Goal: Use online tool/utility: Utilize a website feature to perform a specific function

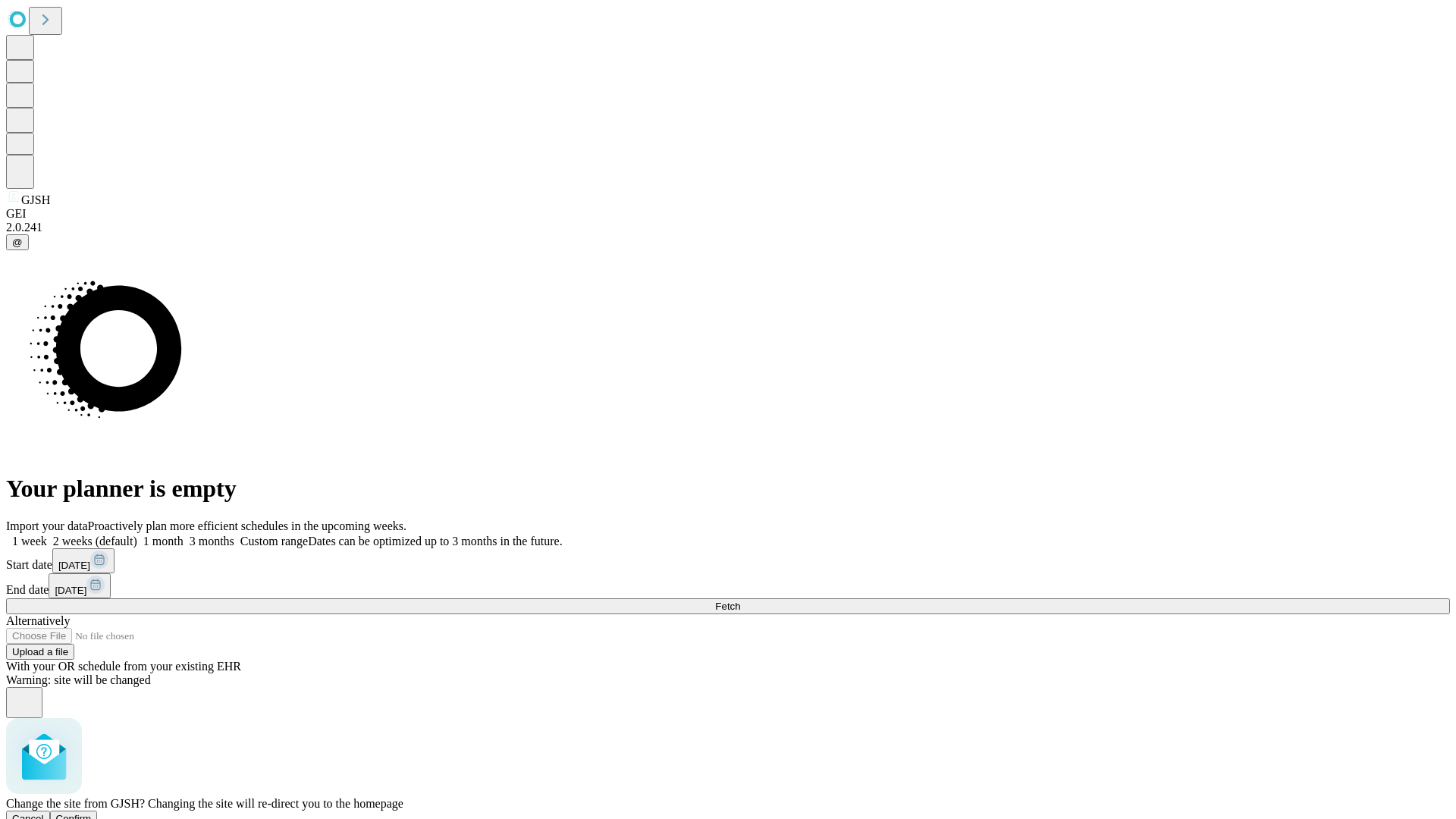
click at [91, 813] on span "Confirm" at bounding box center [73, 819] width 36 height 12
click at [137, 535] on label "2 weeks (default)" at bounding box center [92, 541] width 91 height 13
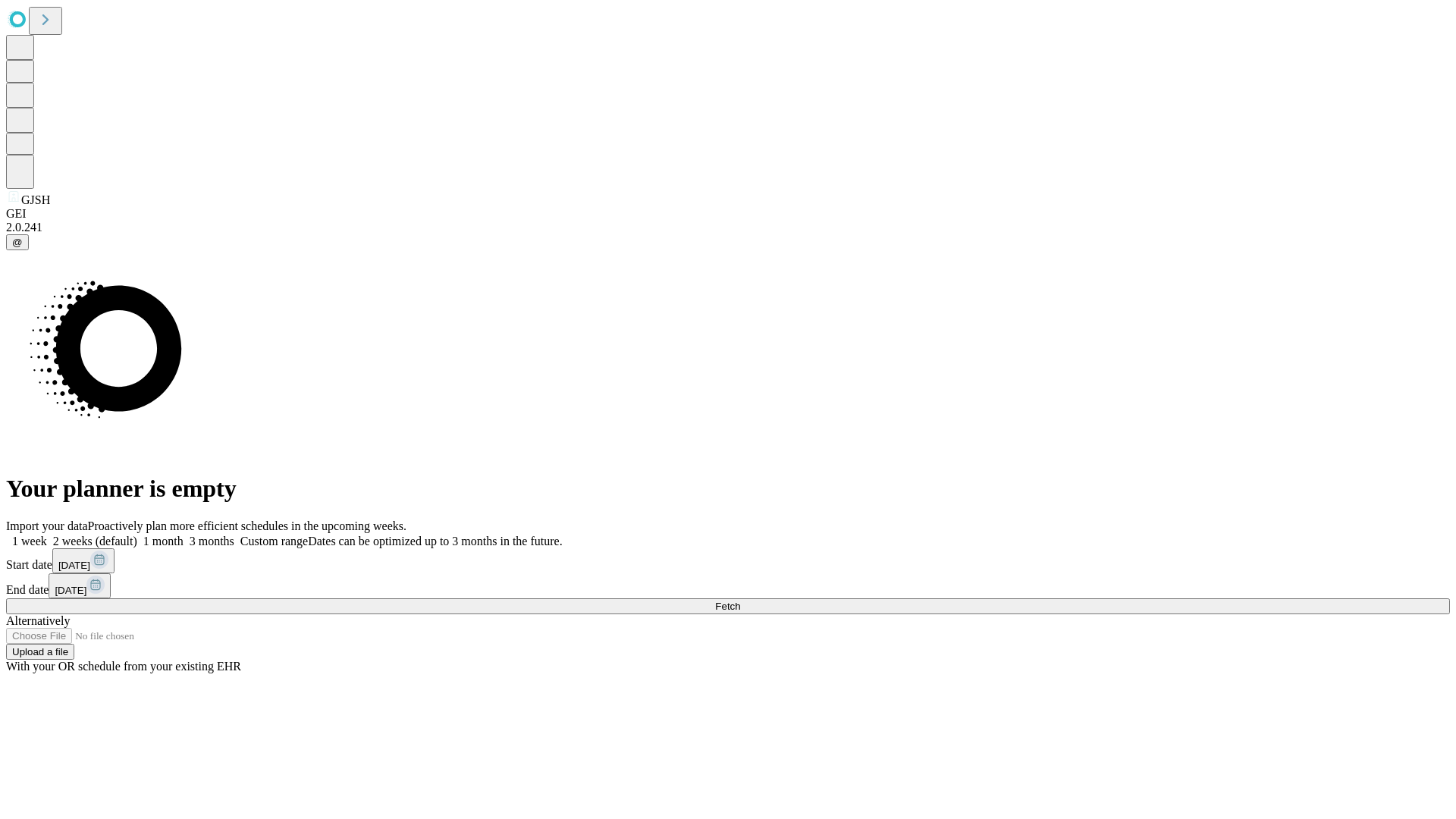
click at [740, 600] on span "Fetch" at bounding box center [728, 606] width 25 height 12
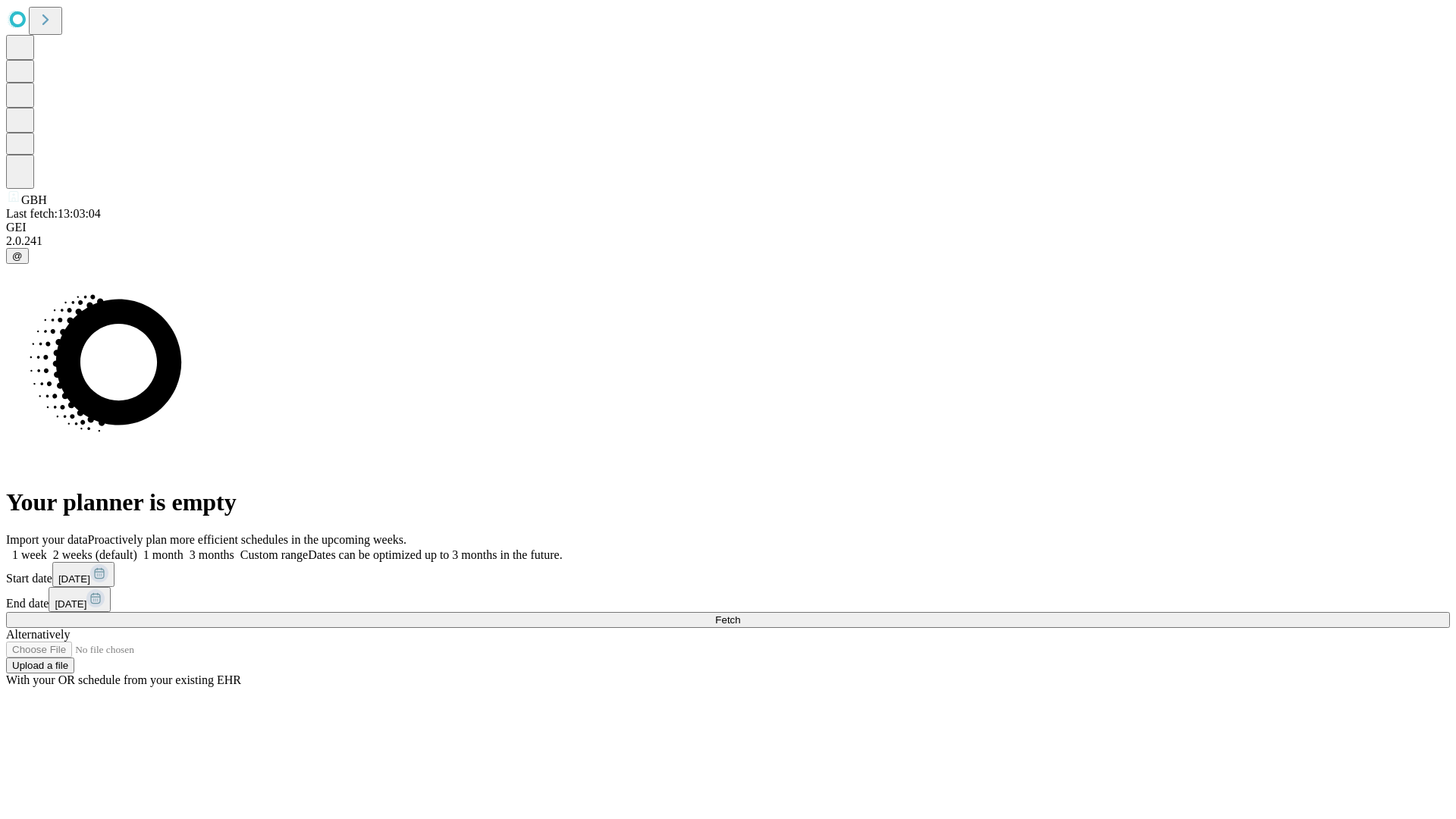
click at [137, 548] on label "2 weeks (default)" at bounding box center [92, 555] width 91 height 13
click at [740, 614] on span "Fetch" at bounding box center [728, 620] width 25 height 12
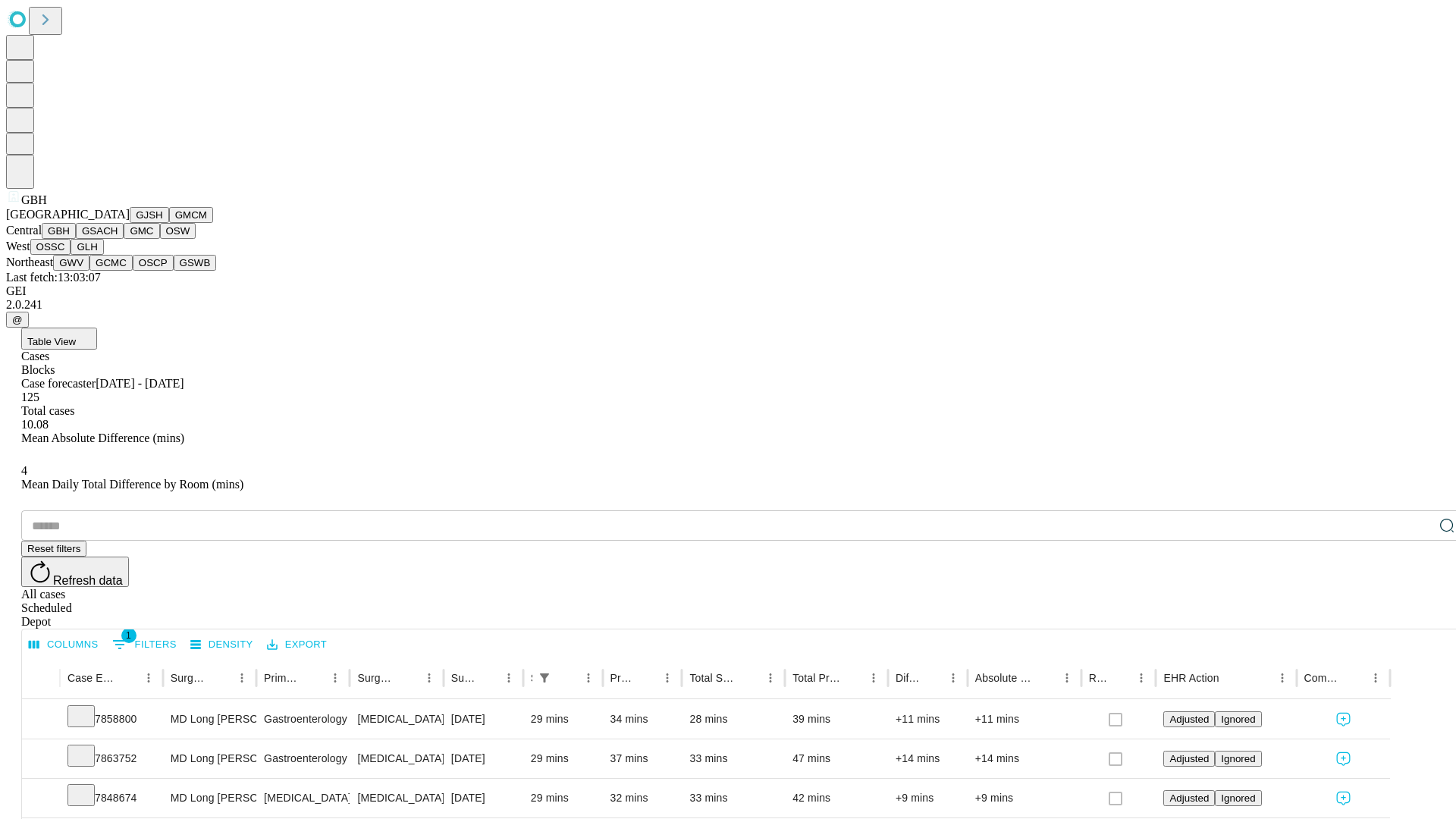
click at [117, 239] on button "GSACH" at bounding box center [99, 230] width 47 height 16
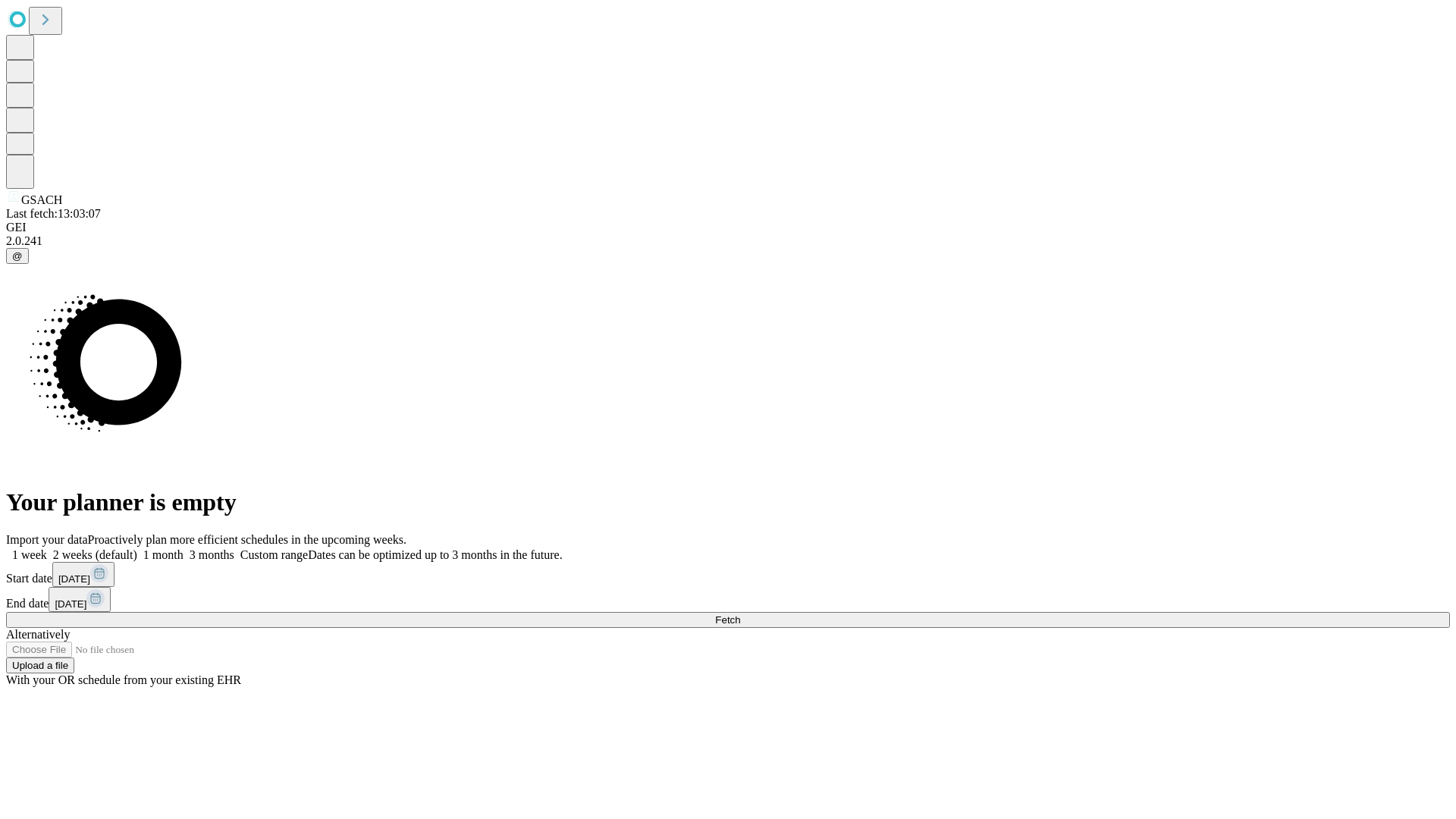
click at [137, 548] on label "2 weeks (default)" at bounding box center [92, 555] width 91 height 13
click at [740, 614] on span "Fetch" at bounding box center [728, 620] width 25 height 12
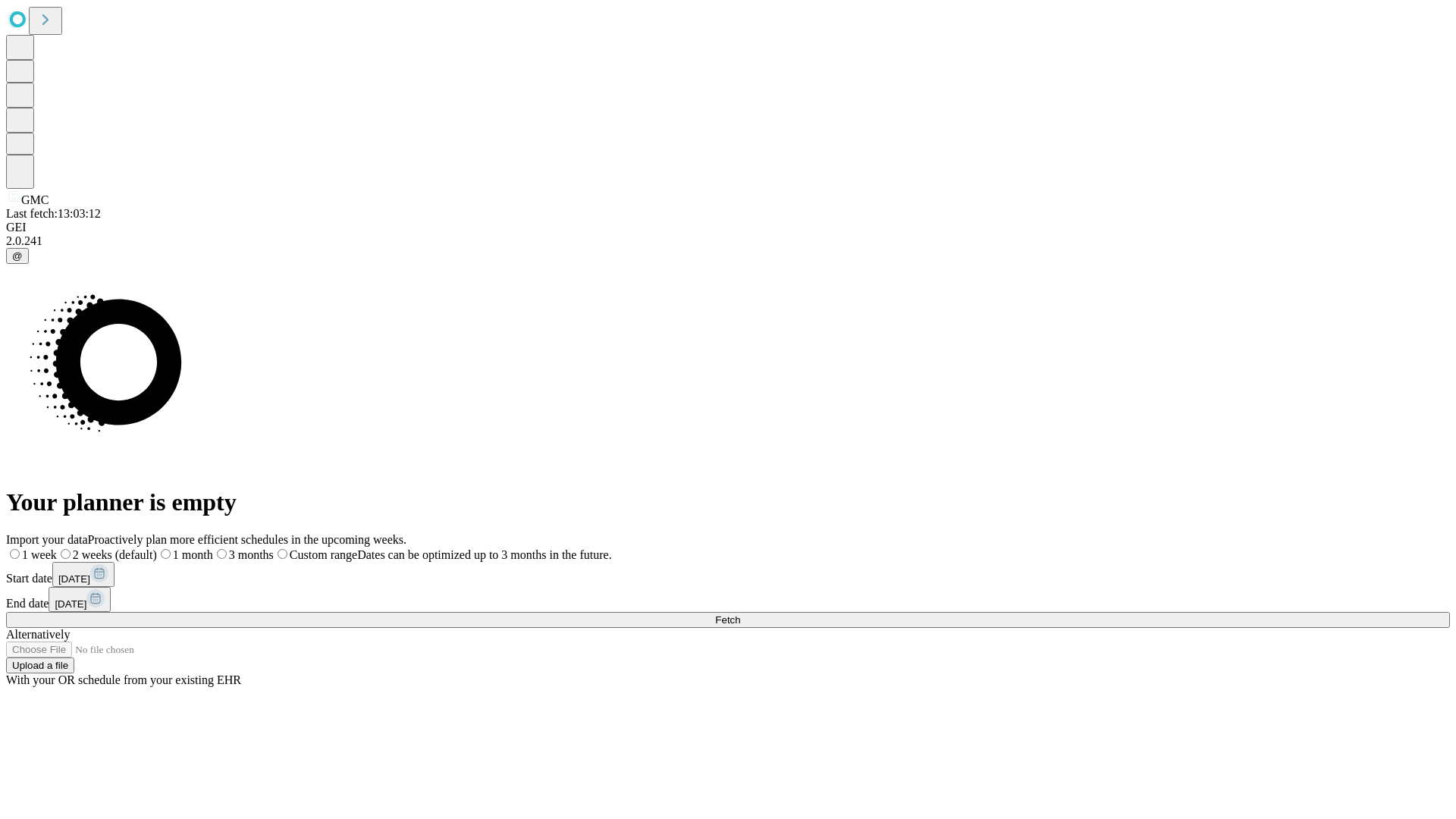
click at [740, 614] on span "Fetch" at bounding box center [728, 620] width 25 height 12
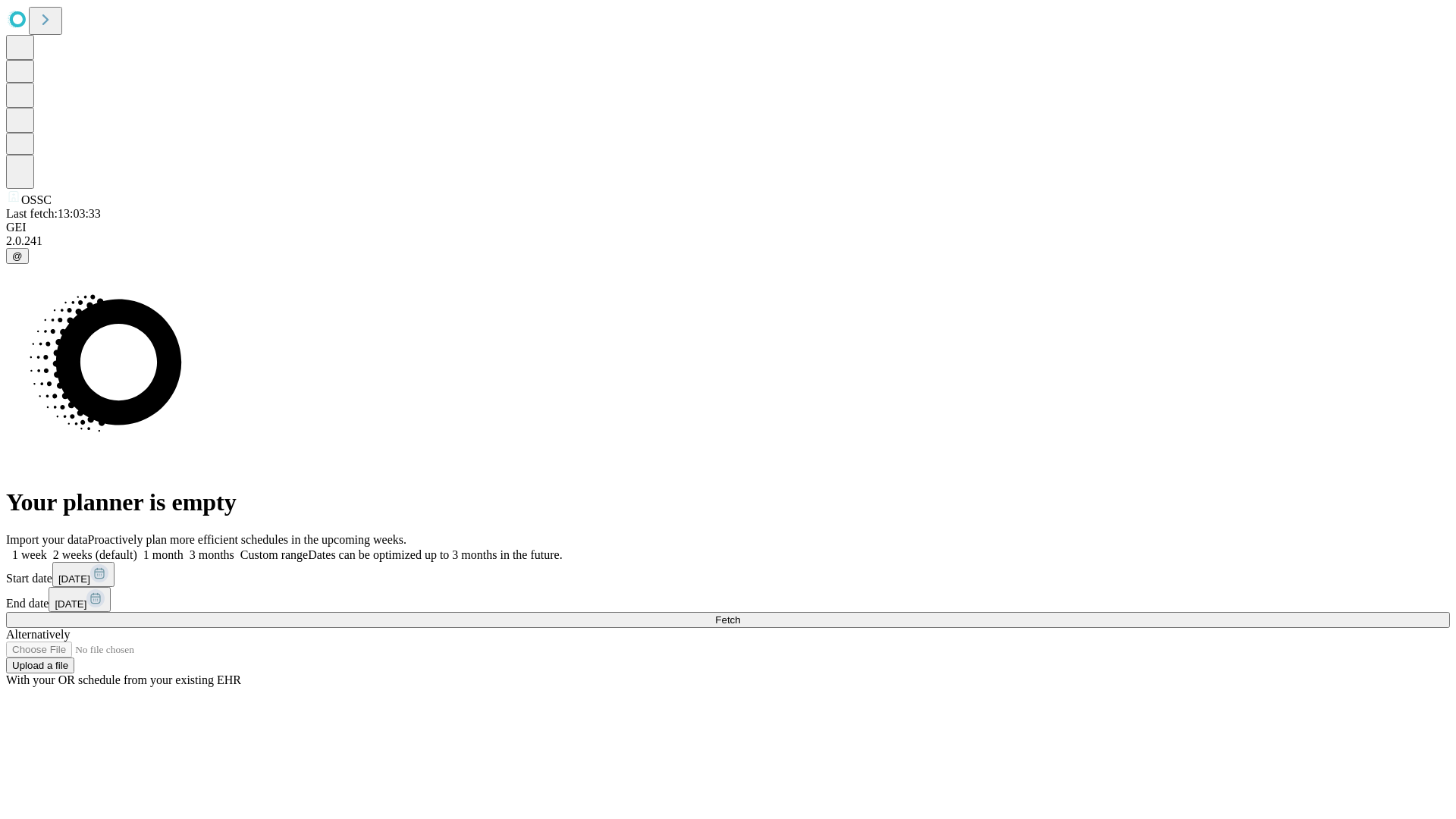
click at [137, 548] on label "2 weeks (default)" at bounding box center [92, 555] width 91 height 13
click at [740, 614] on span "Fetch" at bounding box center [728, 620] width 25 height 12
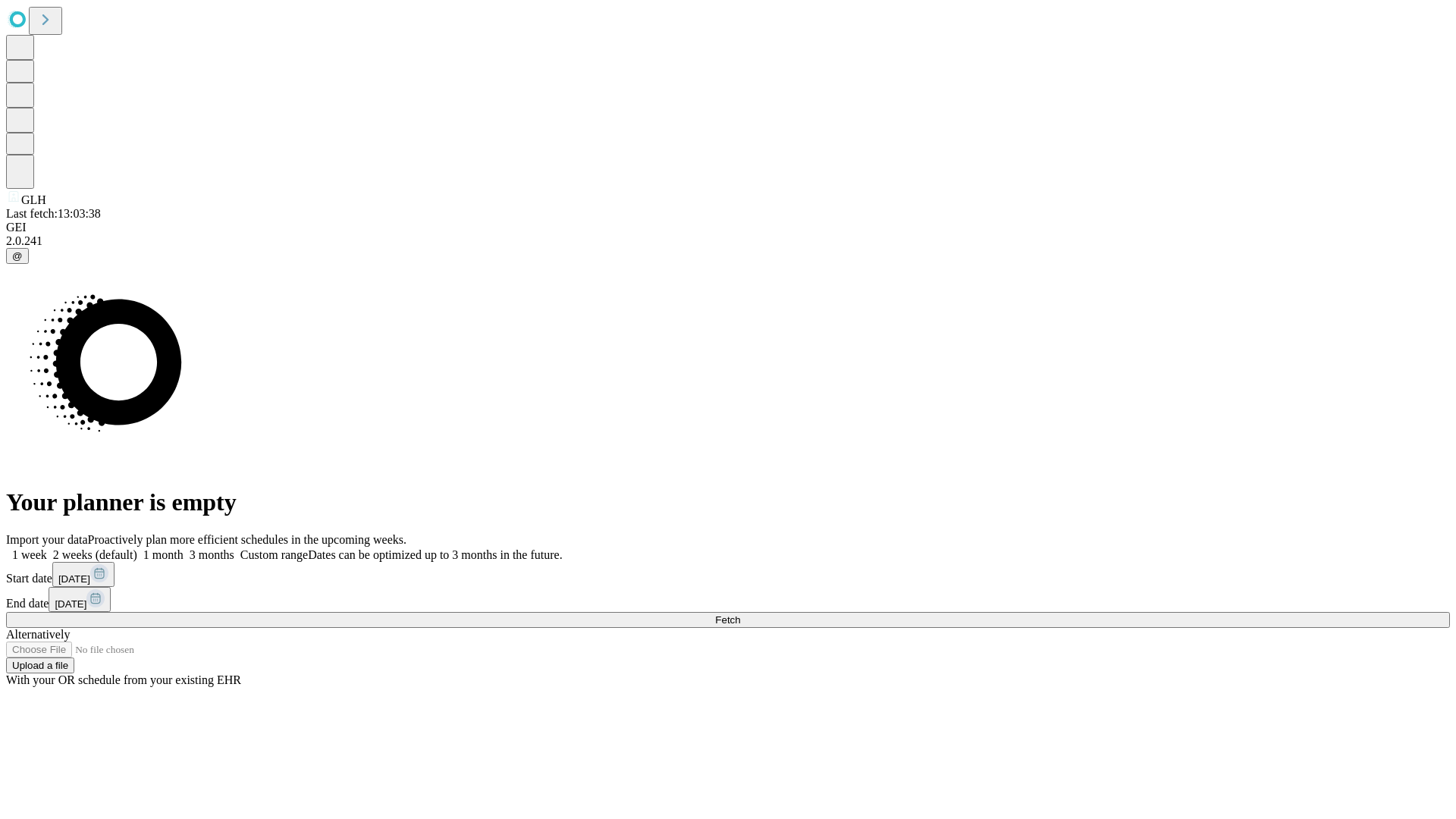
click at [740, 614] on span "Fetch" at bounding box center [728, 620] width 25 height 12
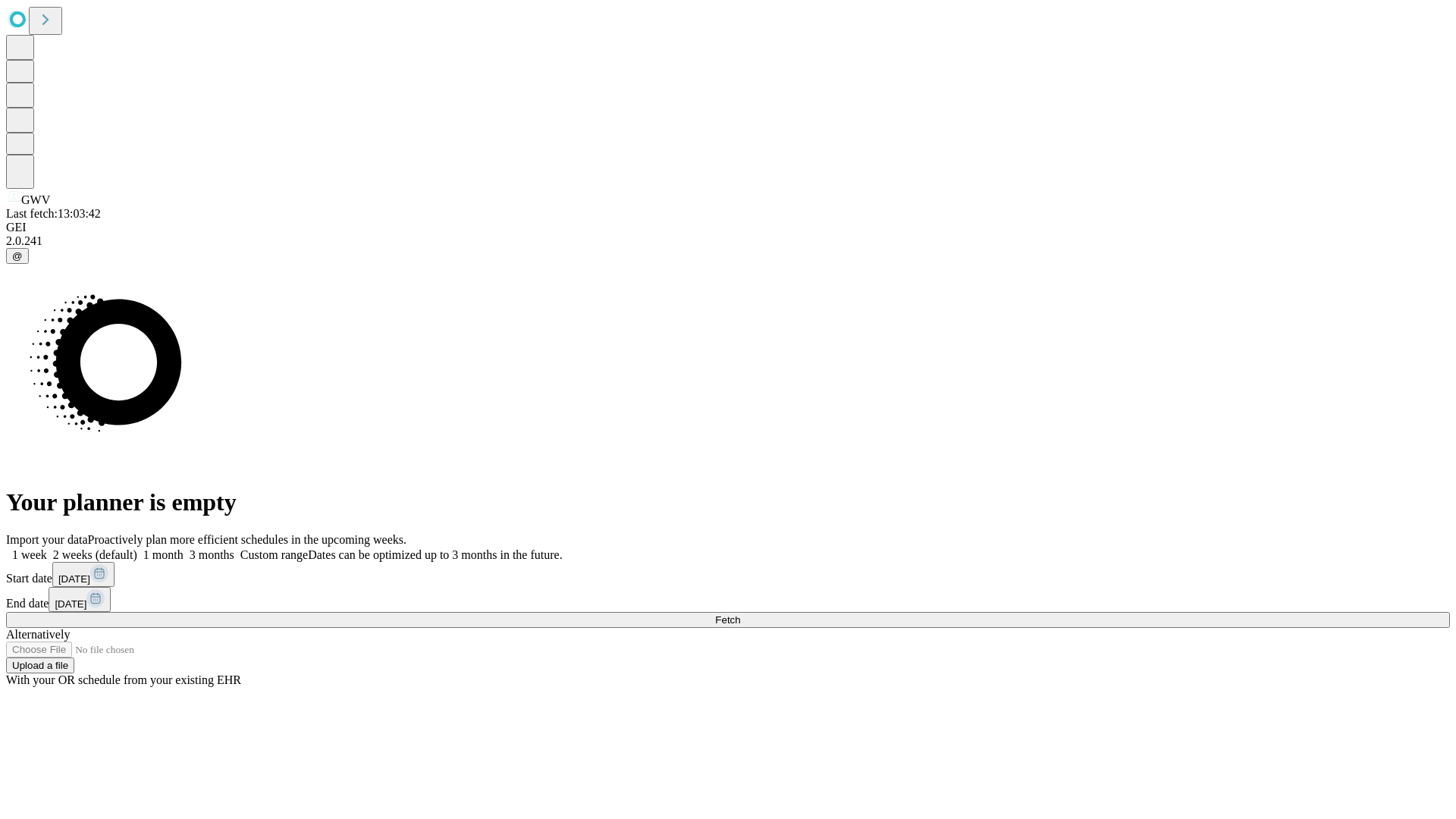
click at [137, 548] on label "2 weeks (default)" at bounding box center [92, 555] width 91 height 13
click at [740, 614] on span "Fetch" at bounding box center [728, 620] width 25 height 12
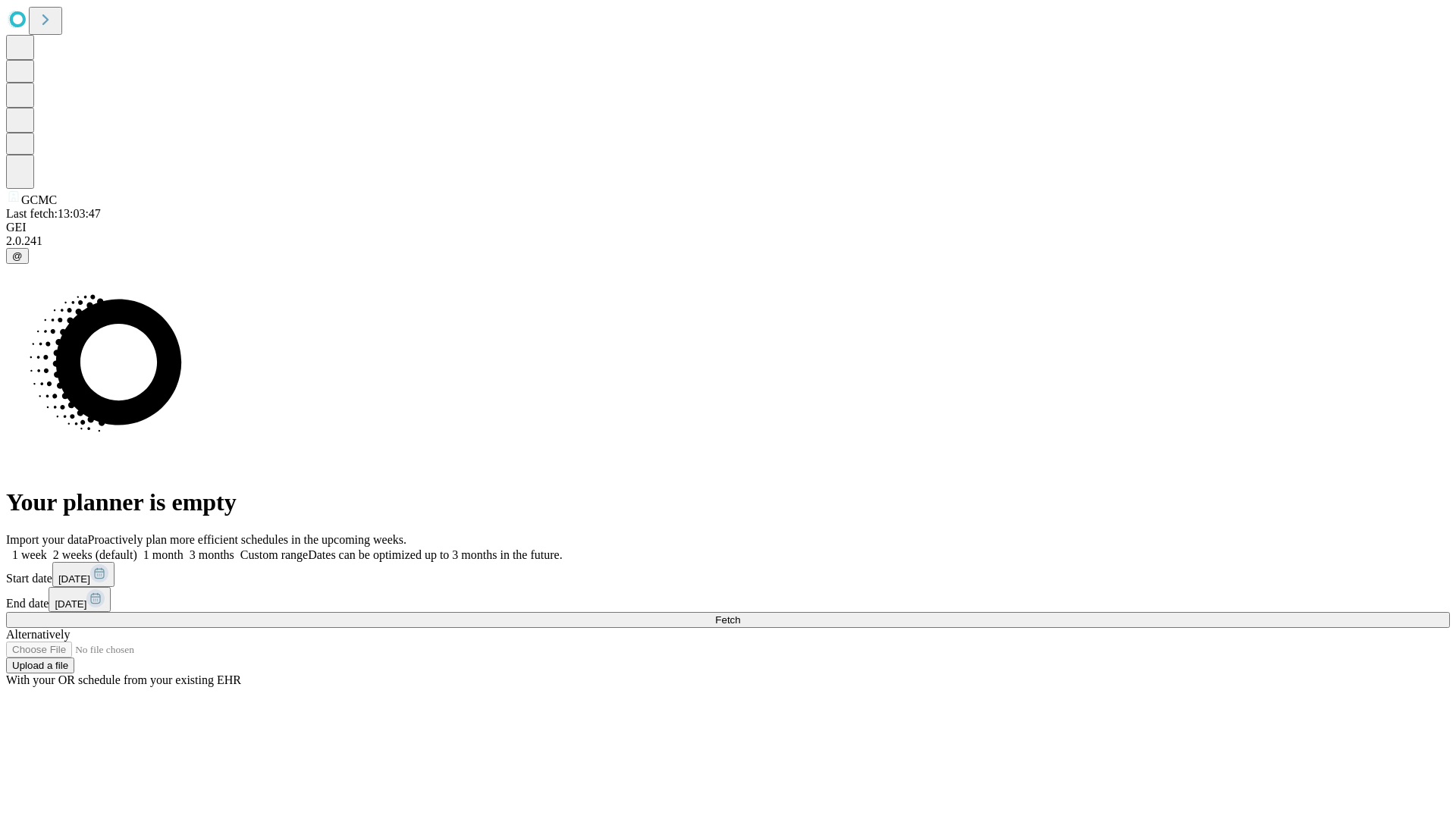
click at [137, 548] on label "2 weeks (default)" at bounding box center [92, 555] width 91 height 13
click at [740, 614] on span "Fetch" at bounding box center [728, 620] width 25 height 12
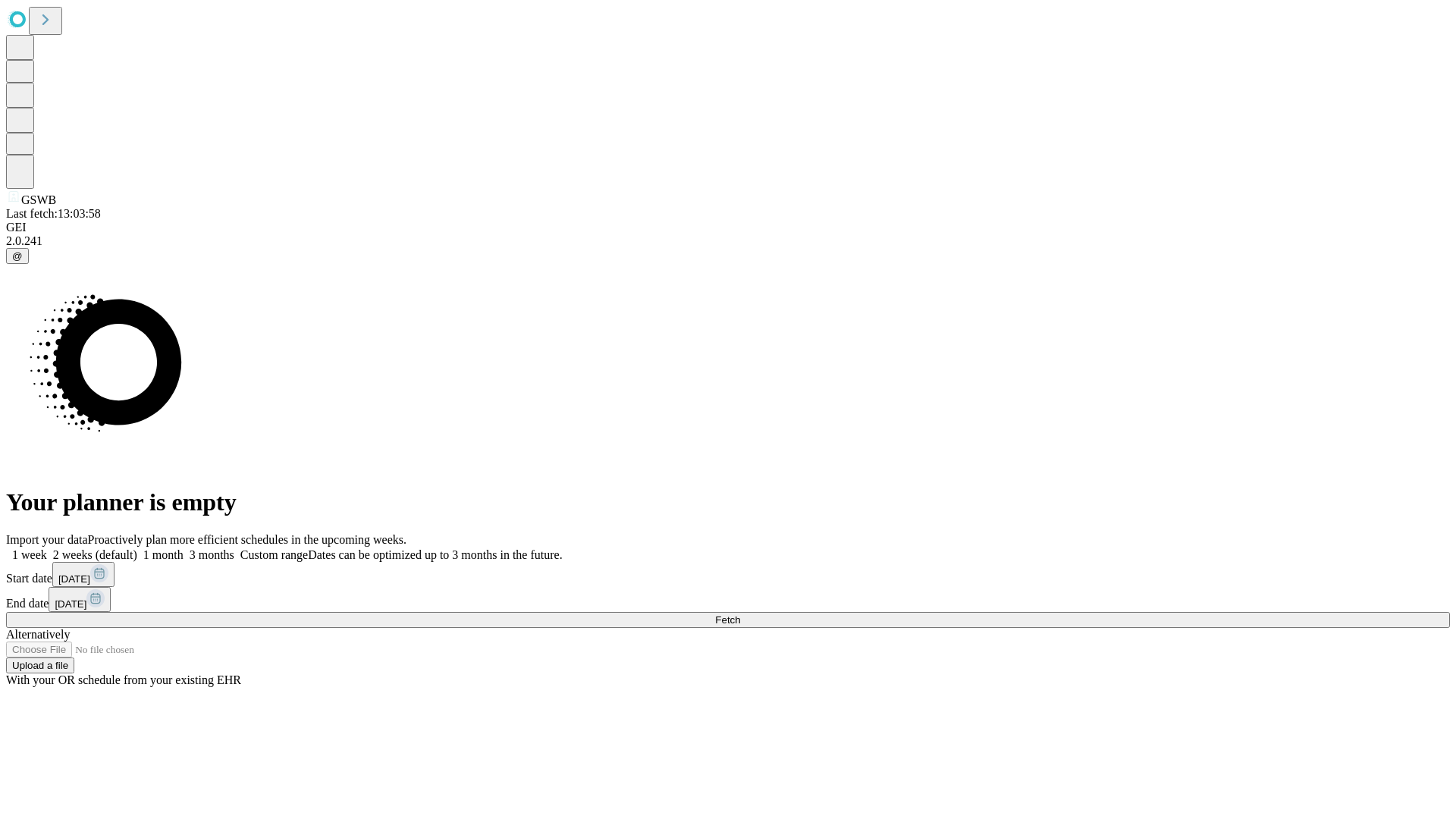
click at [740, 614] on span "Fetch" at bounding box center [728, 620] width 25 height 12
